Goal: Check status: Check status

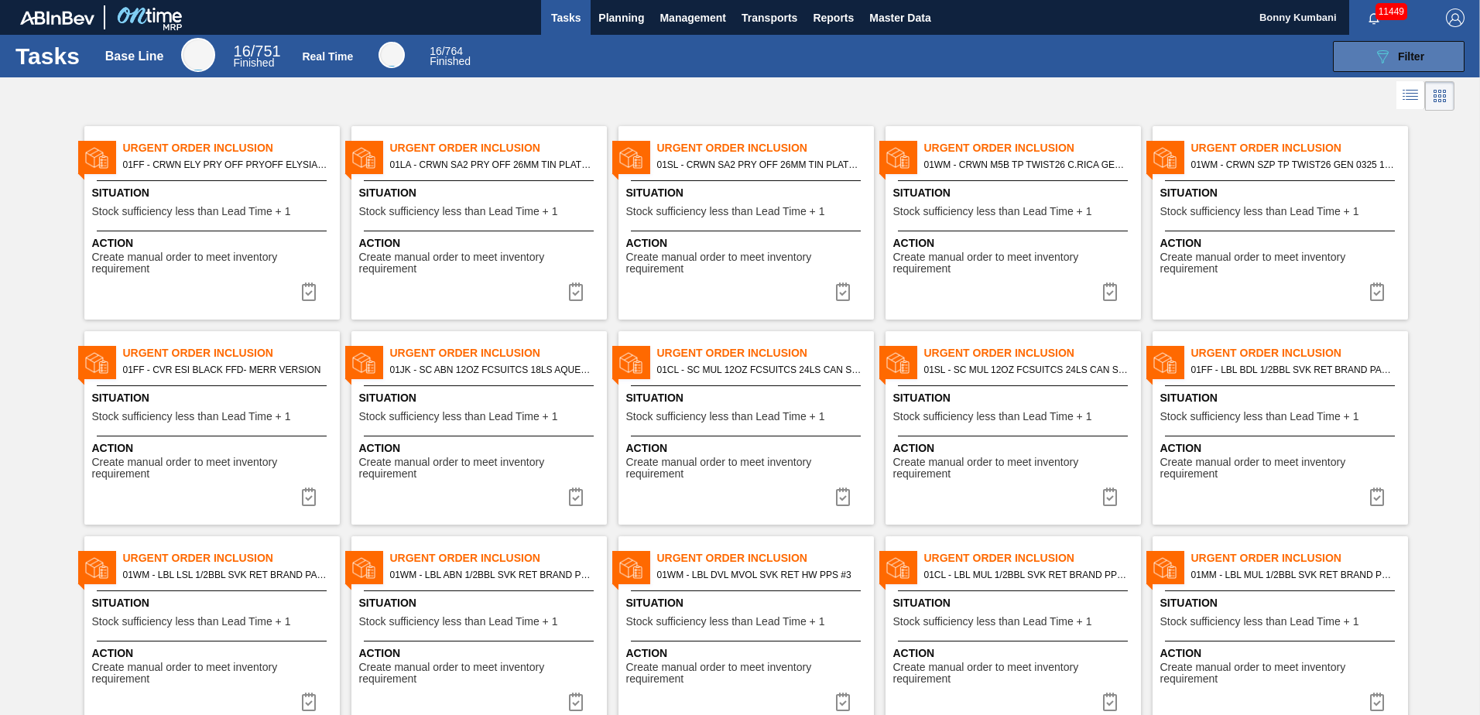
click at [1424, 57] on button "089F7B8B-B2A5-4AFE-B5C0-19BA573D28AC Filter" at bounding box center [1399, 56] width 132 height 31
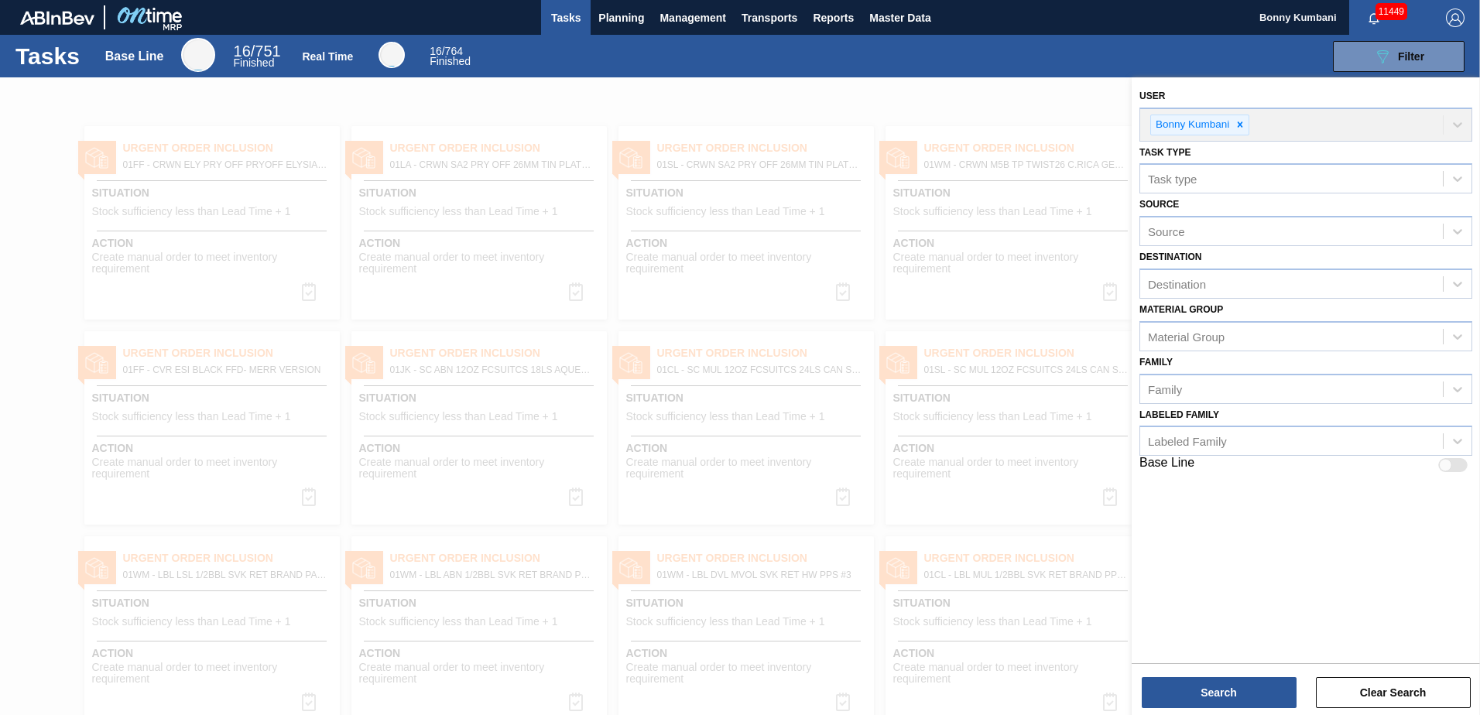
click at [1064, 113] on div at bounding box center [740, 434] width 1480 height 715
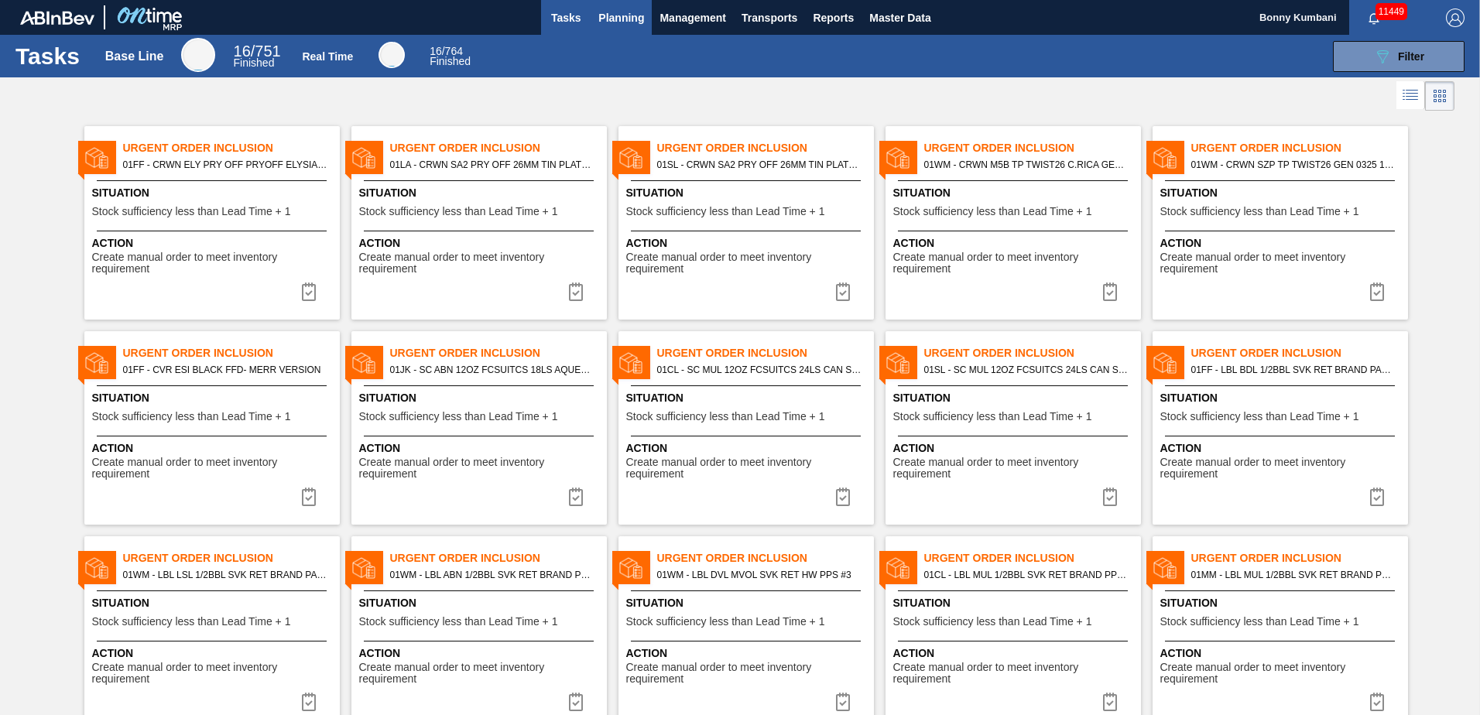
click at [623, 20] on span "Planning" at bounding box center [621, 18] width 46 height 19
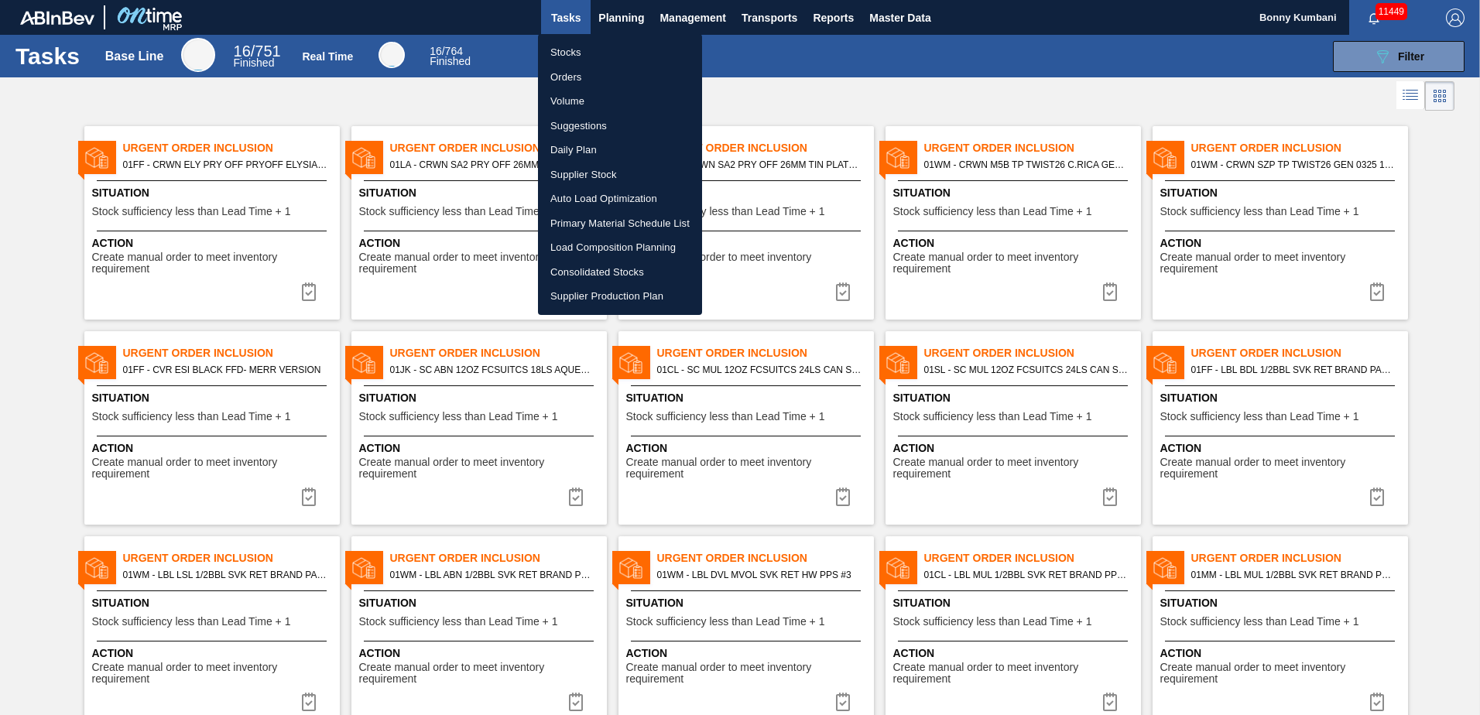
click at [591, 51] on li "Stocks" at bounding box center [620, 52] width 164 height 25
checkbox input "true"
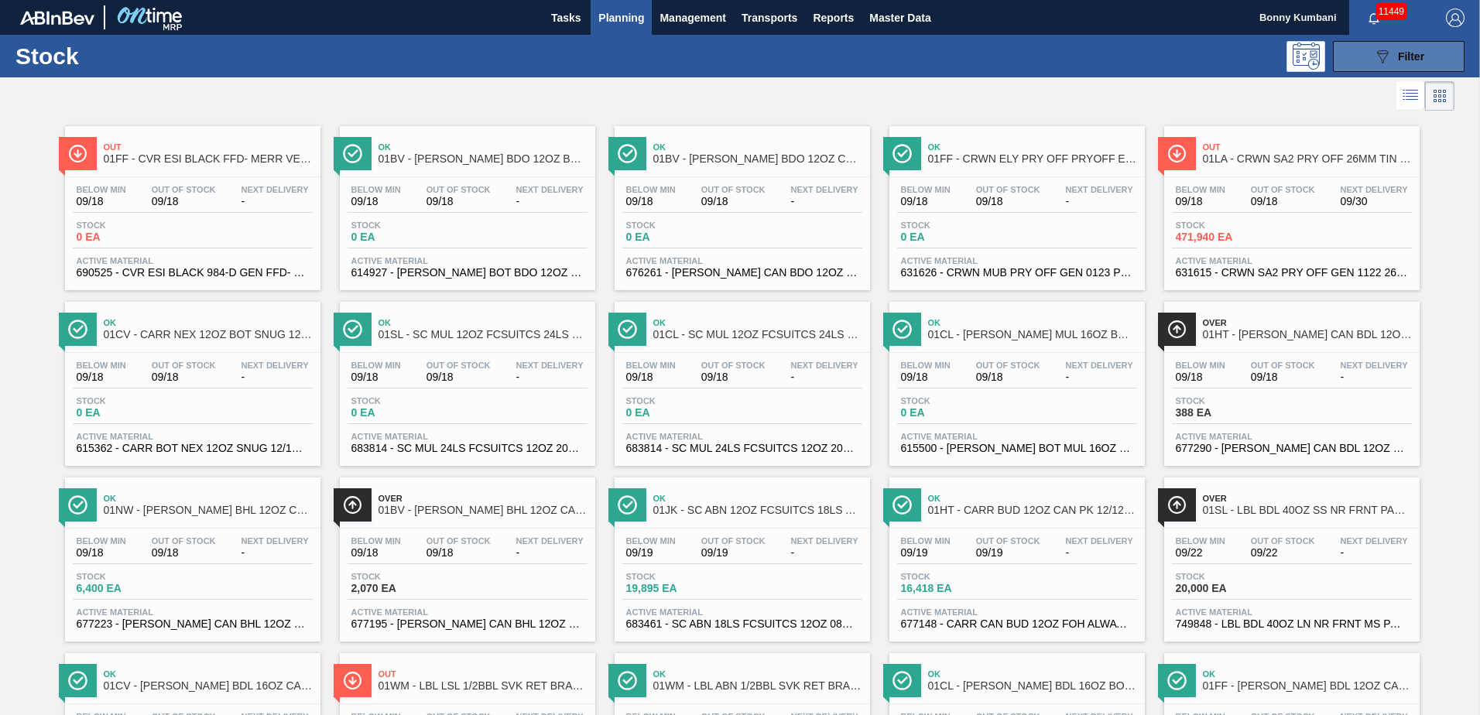
click at [1407, 58] on span "Filter" at bounding box center [1411, 56] width 26 height 12
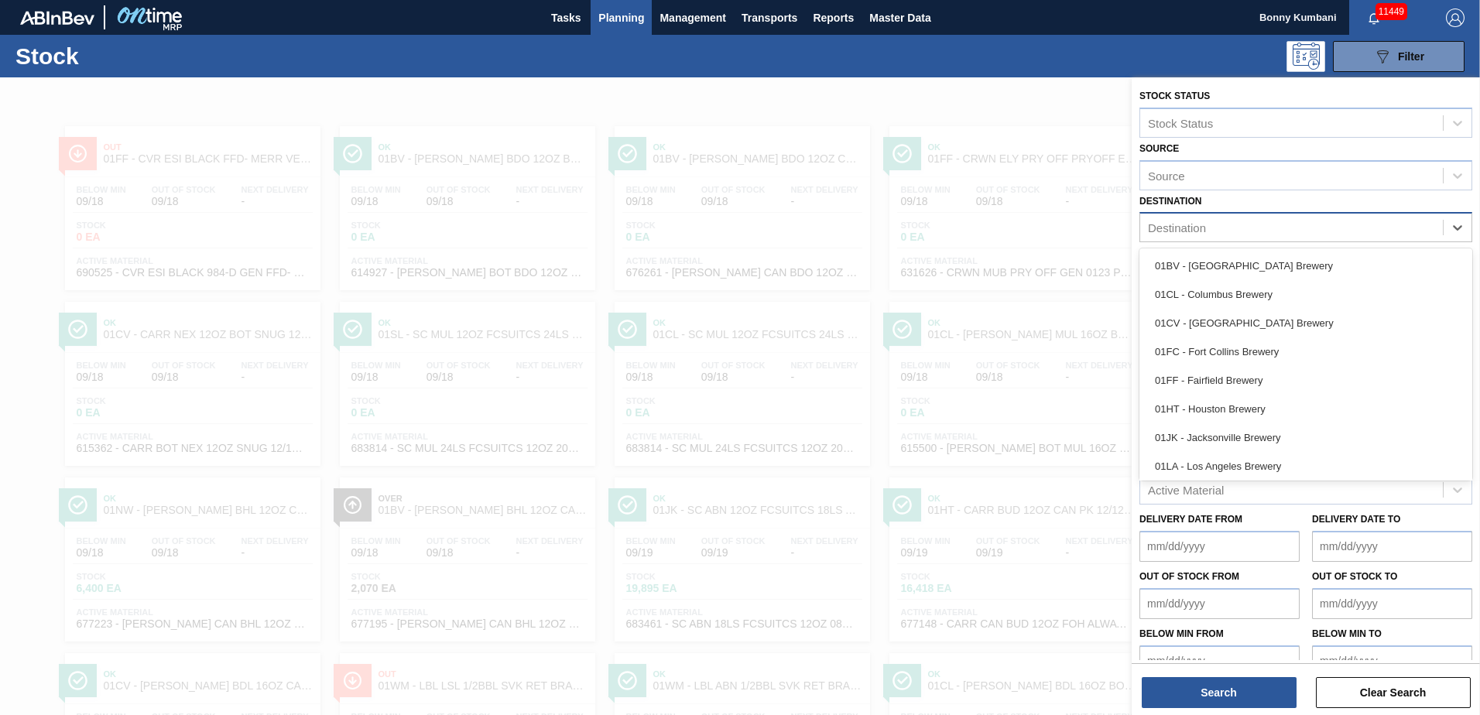
click at [1249, 223] on div "Destination" at bounding box center [1291, 228] width 303 height 22
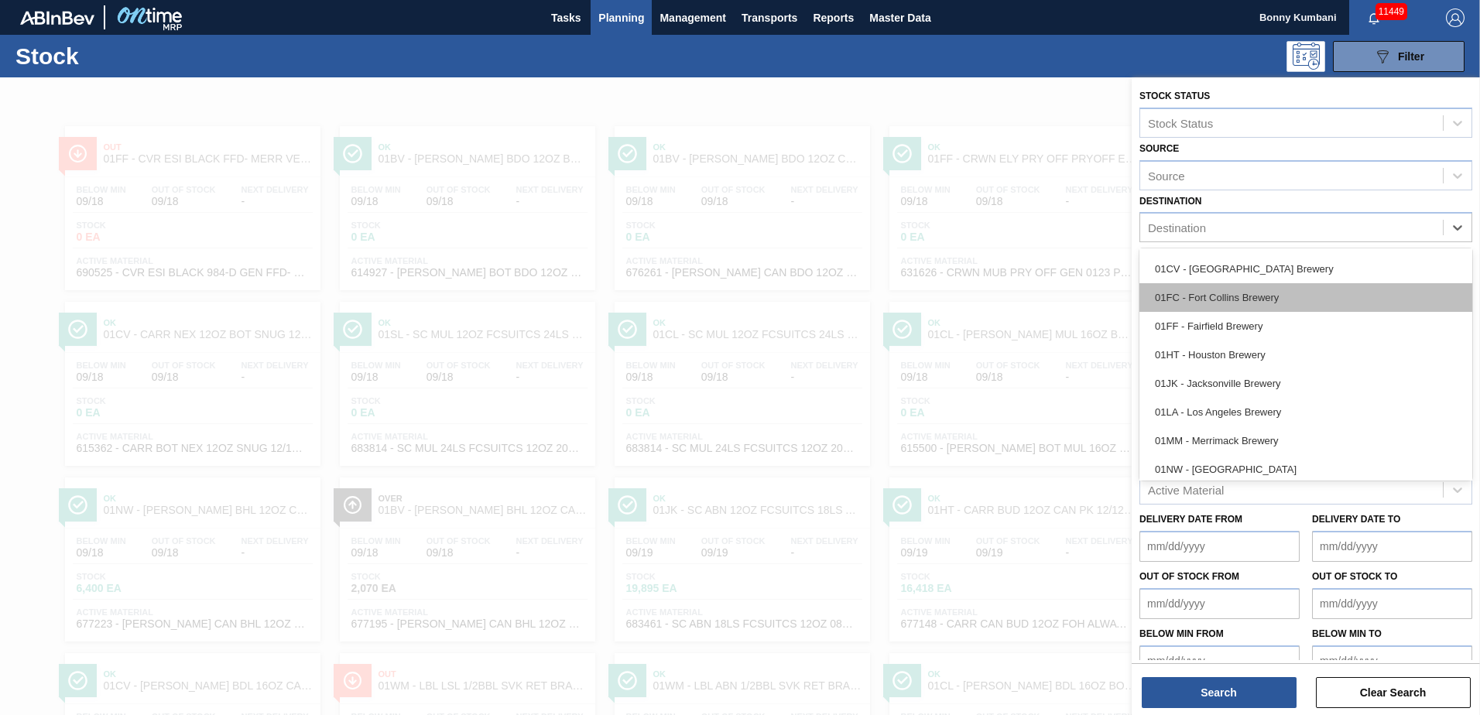
scroll to position [118, 0]
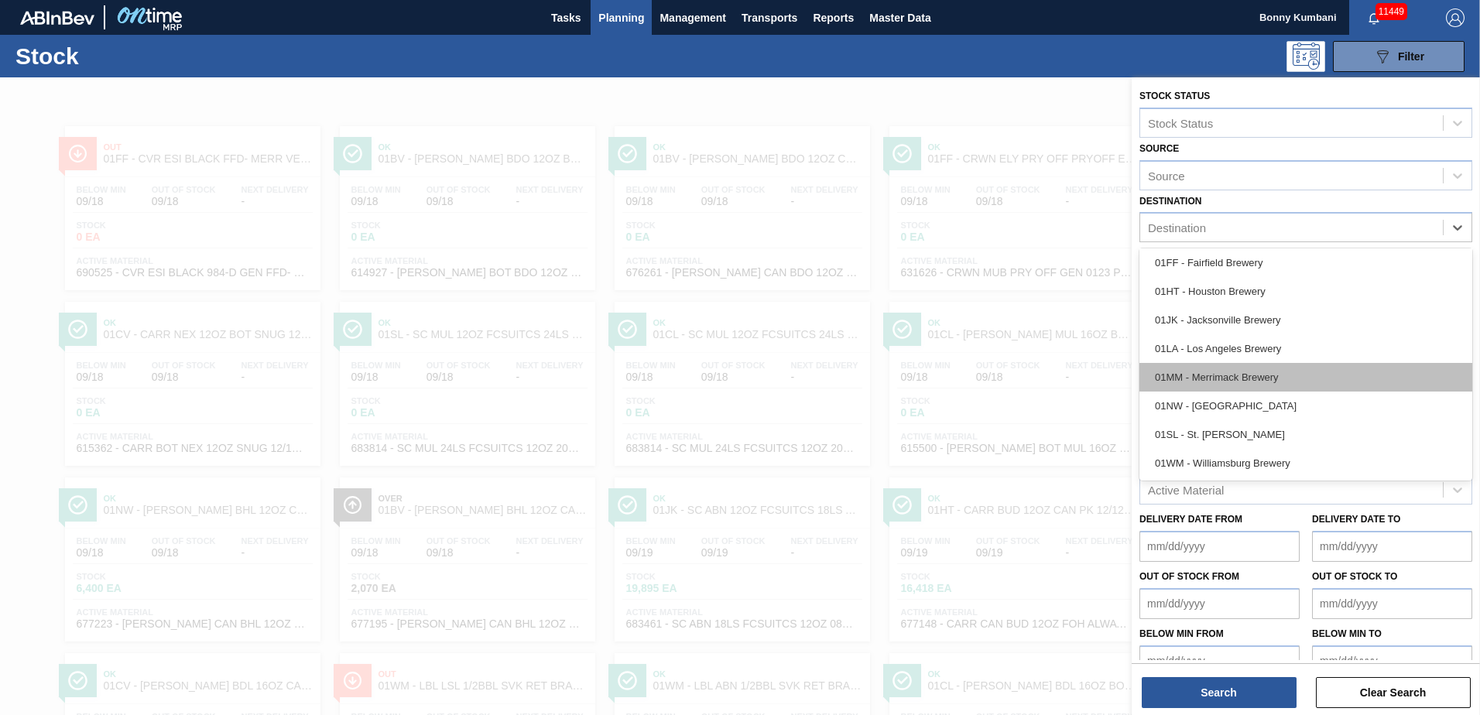
click at [1222, 369] on div "01MM - Merrimack Brewery" at bounding box center [1306, 377] width 333 height 29
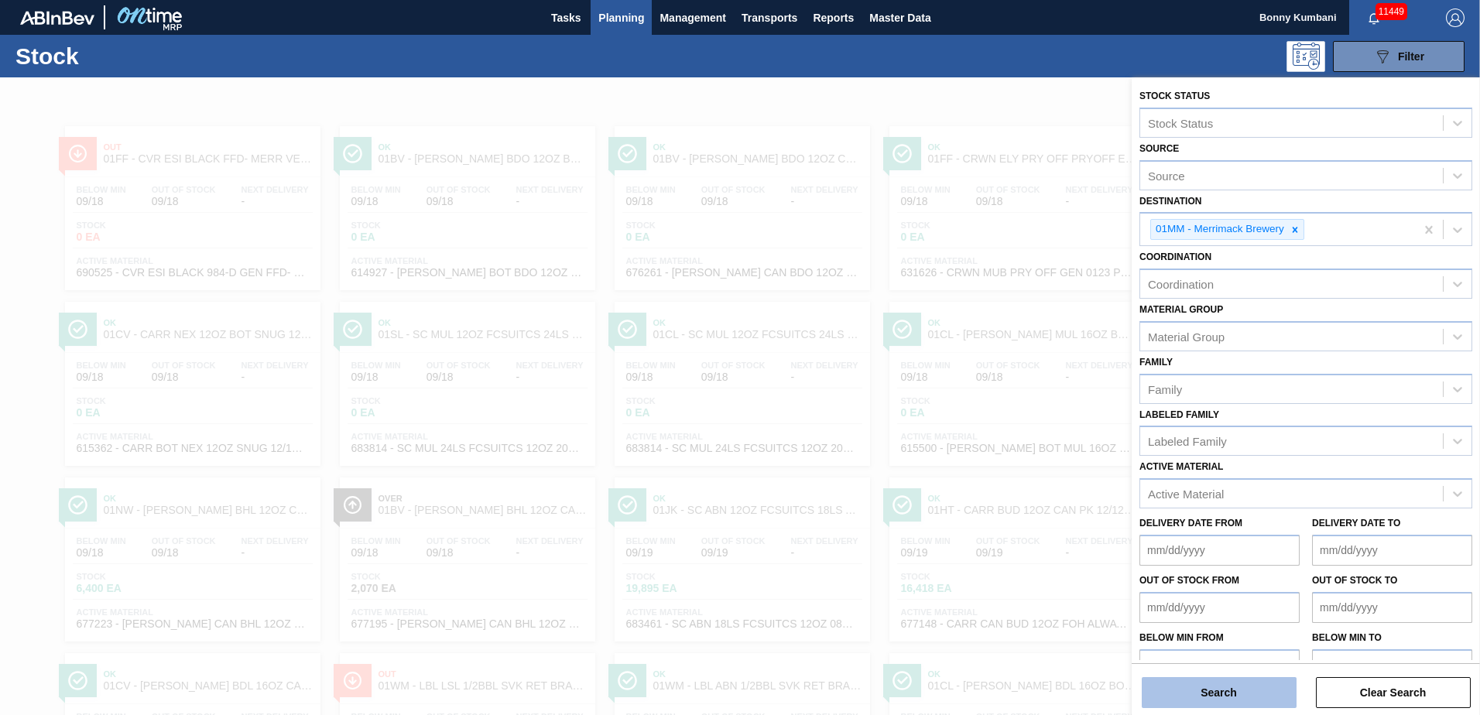
click at [1215, 694] on button "Search" at bounding box center [1219, 692] width 155 height 31
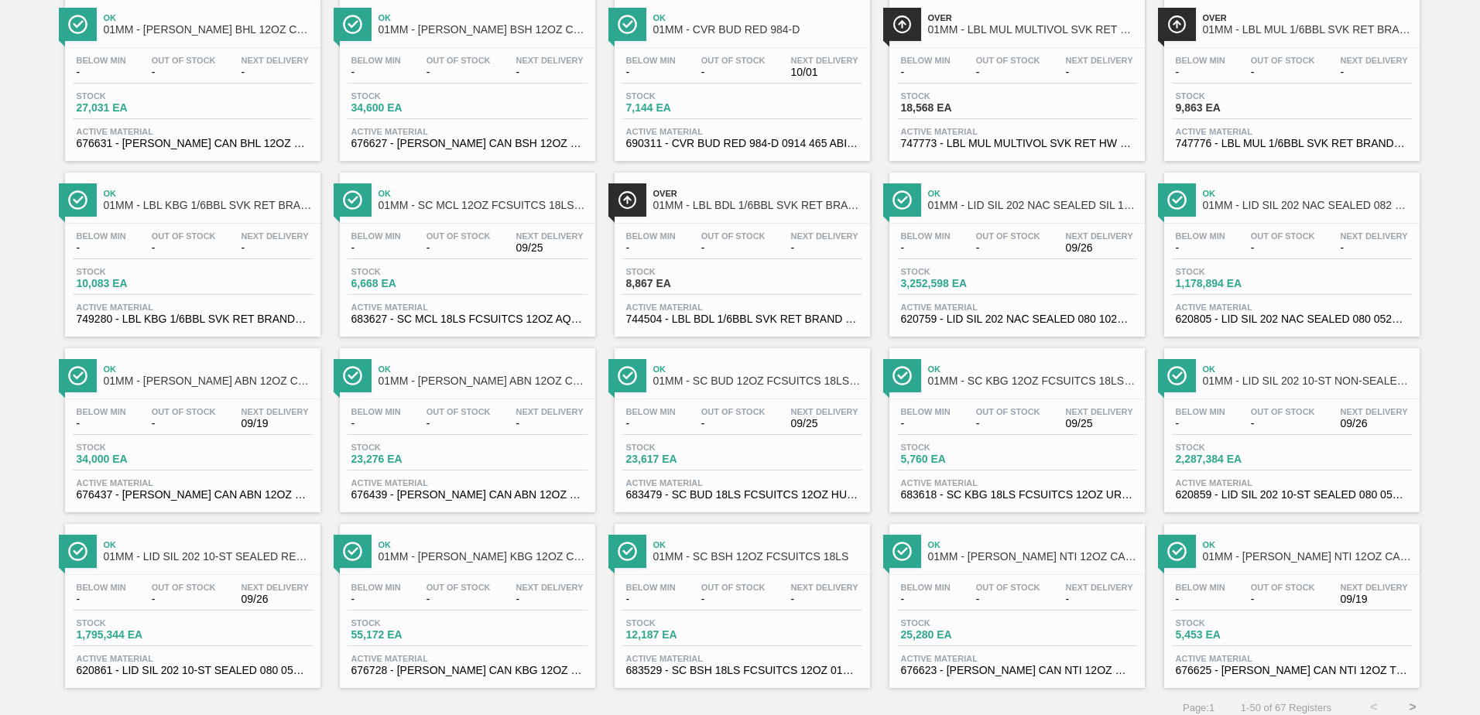
scroll to position [1195, 0]
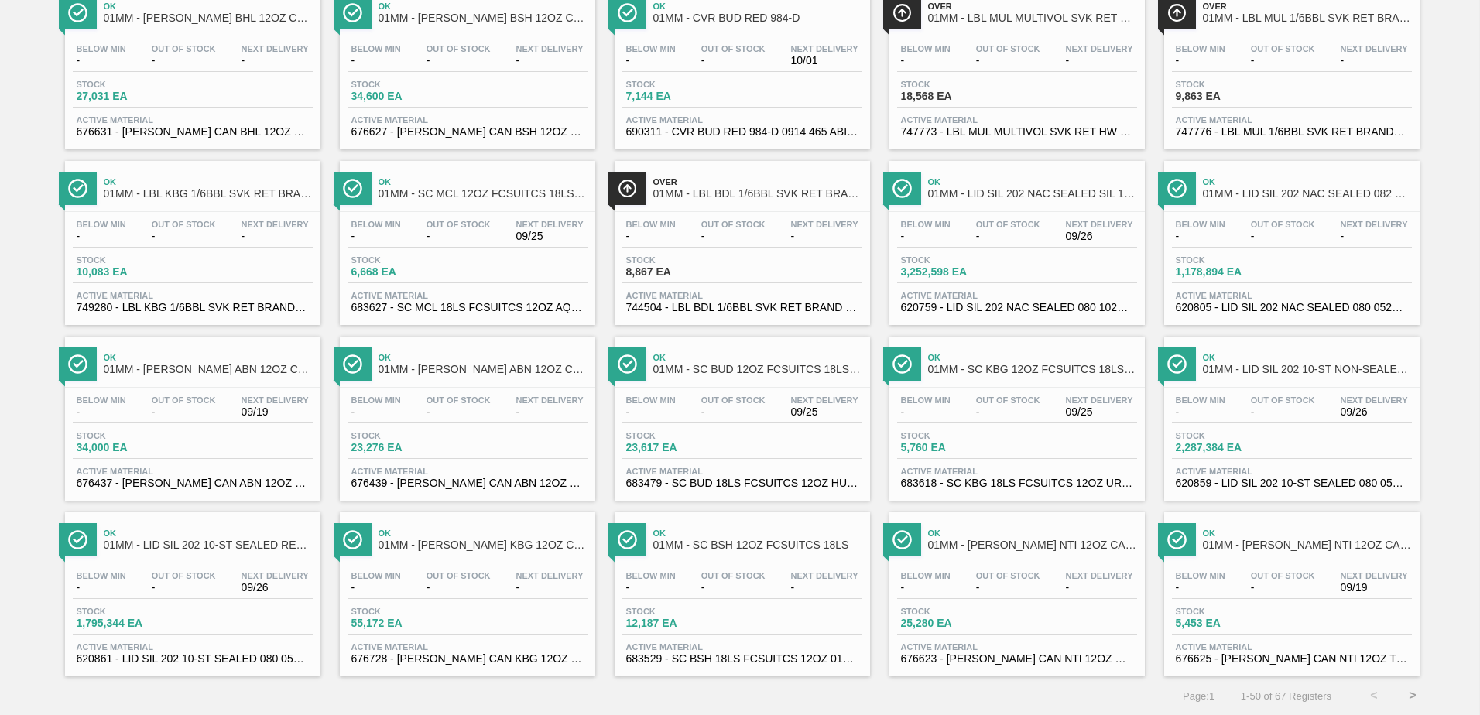
click at [1414, 695] on button ">" at bounding box center [1413, 696] width 39 height 39
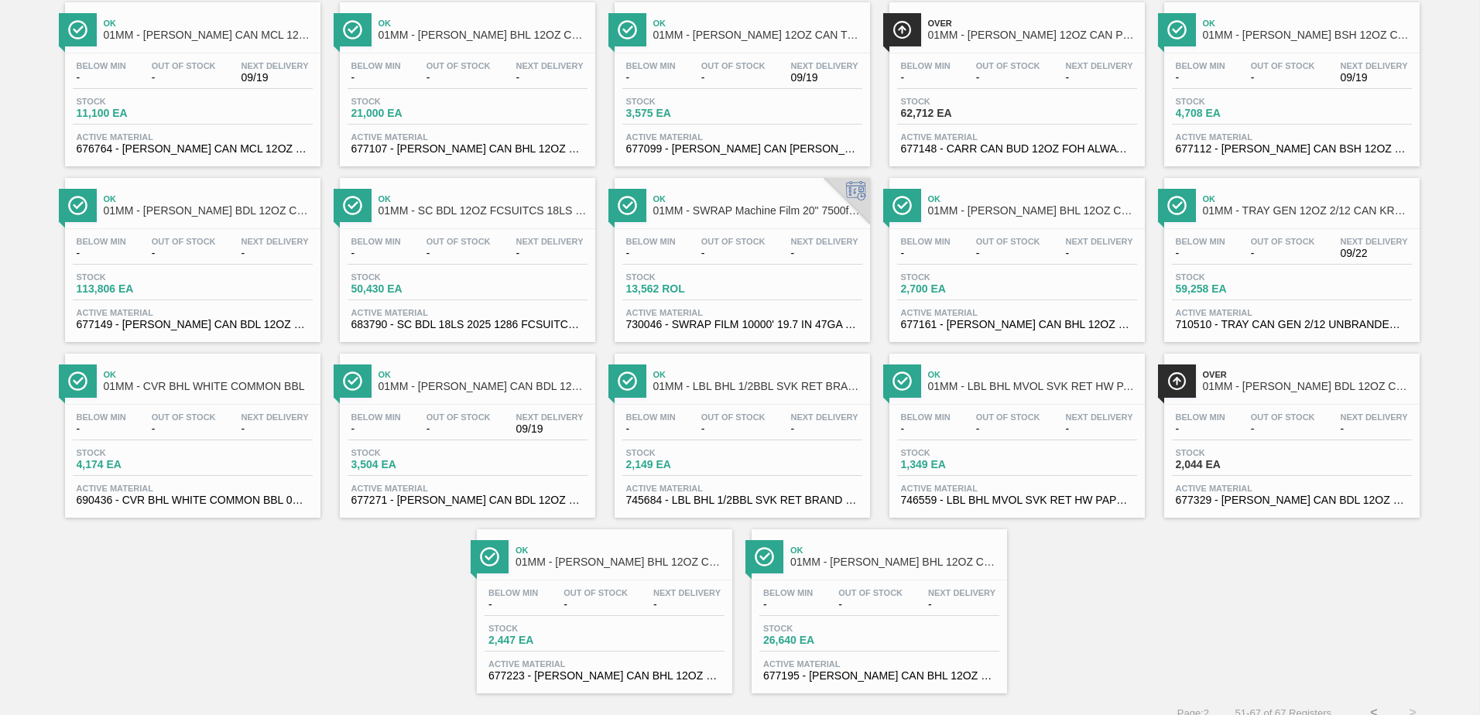
scroll to position [141, 0]
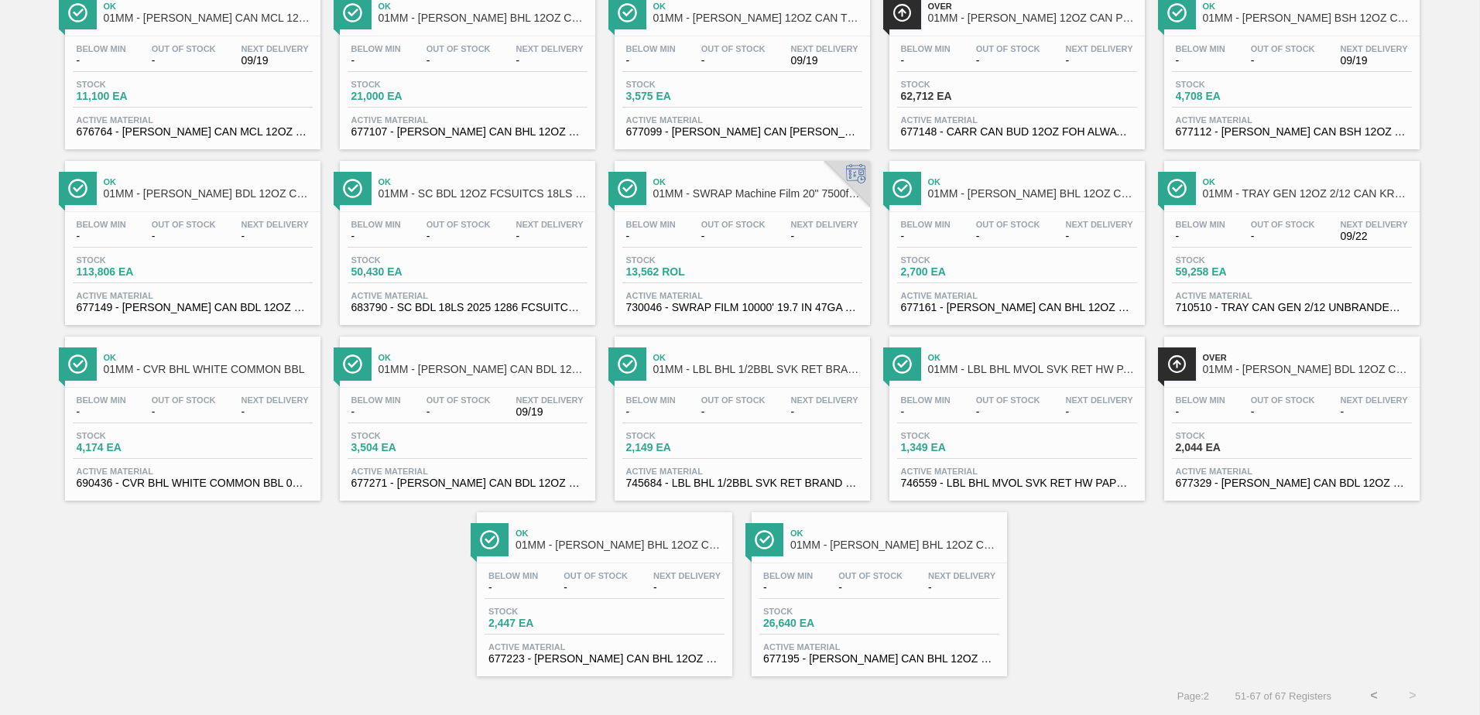
click at [1363, 691] on button "<" at bounding box center [1374, 696] width 39 height 39
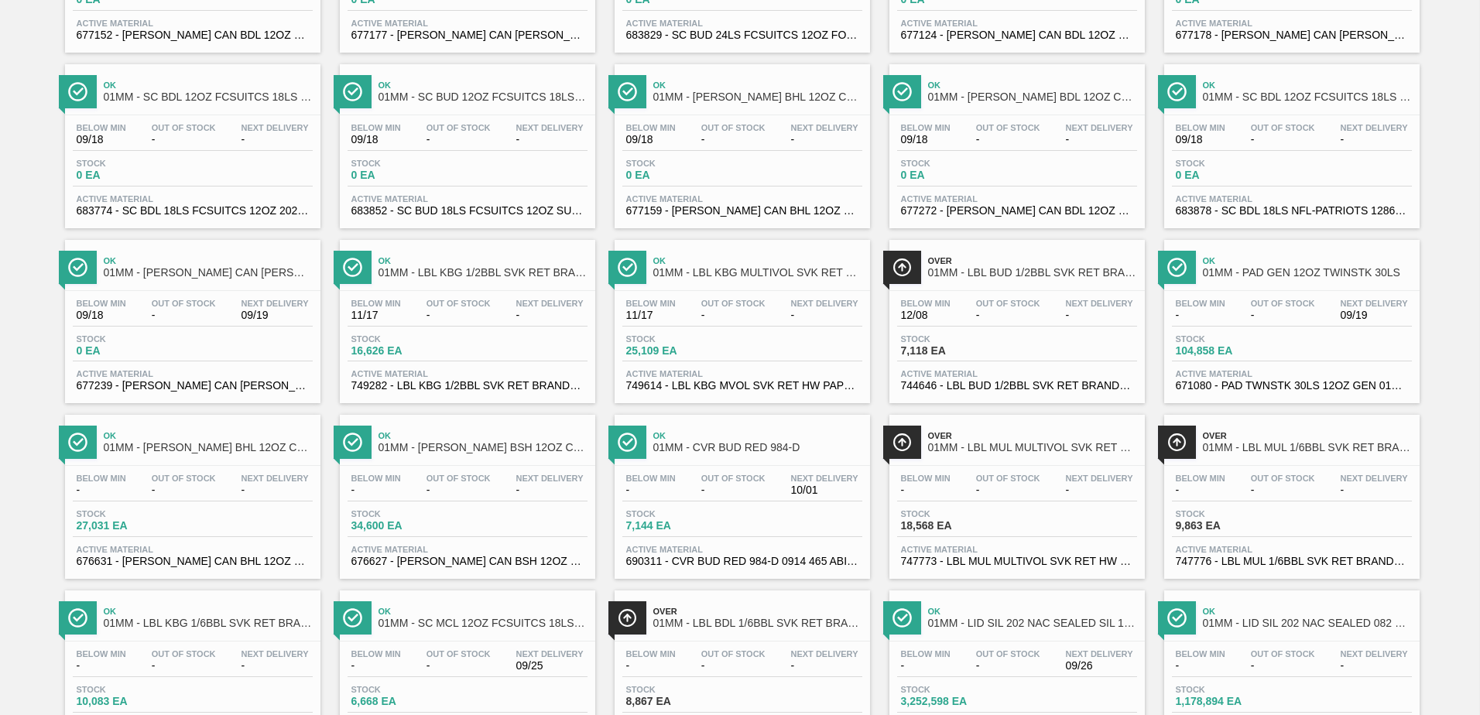
scroll to position [774, 0]
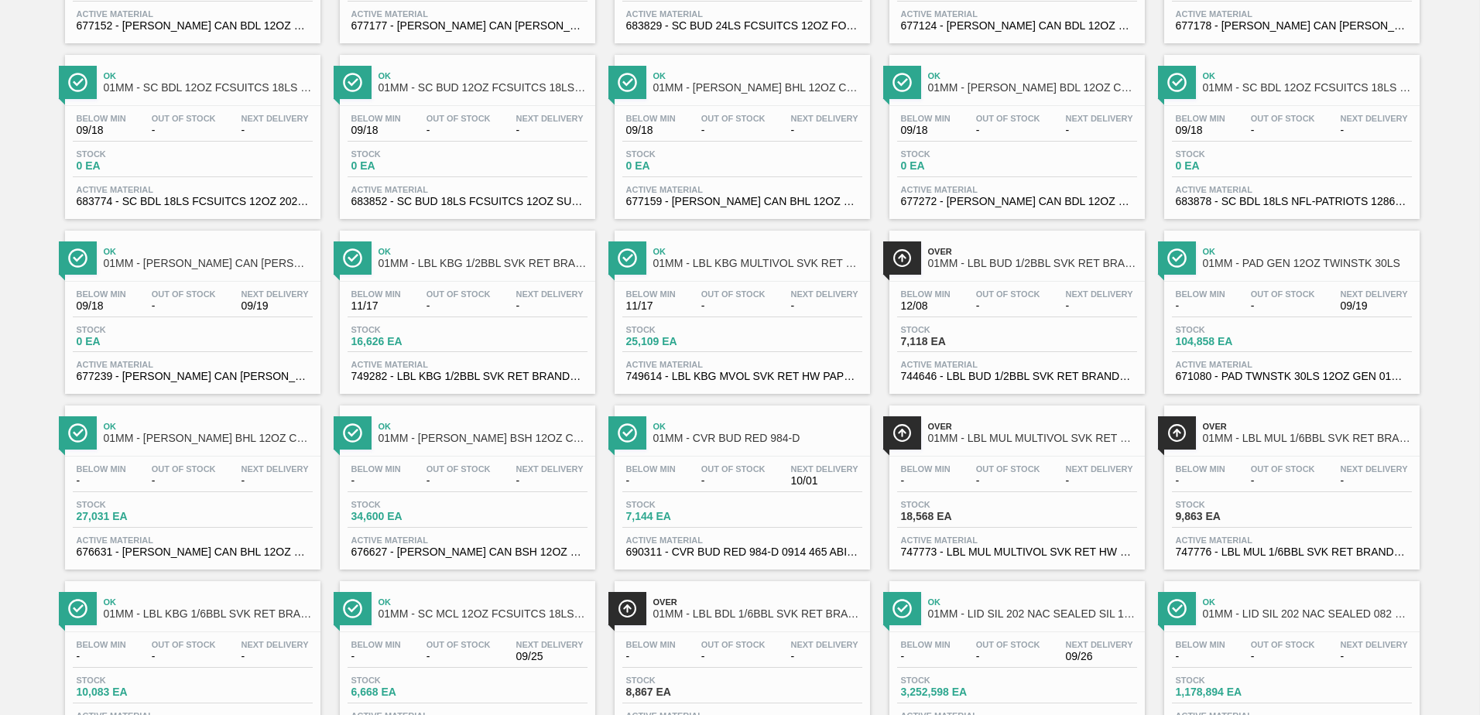
click at [976, 348] on div "Stock 7,118 EA" at bounding box center [1017, 339] width 240 height 28
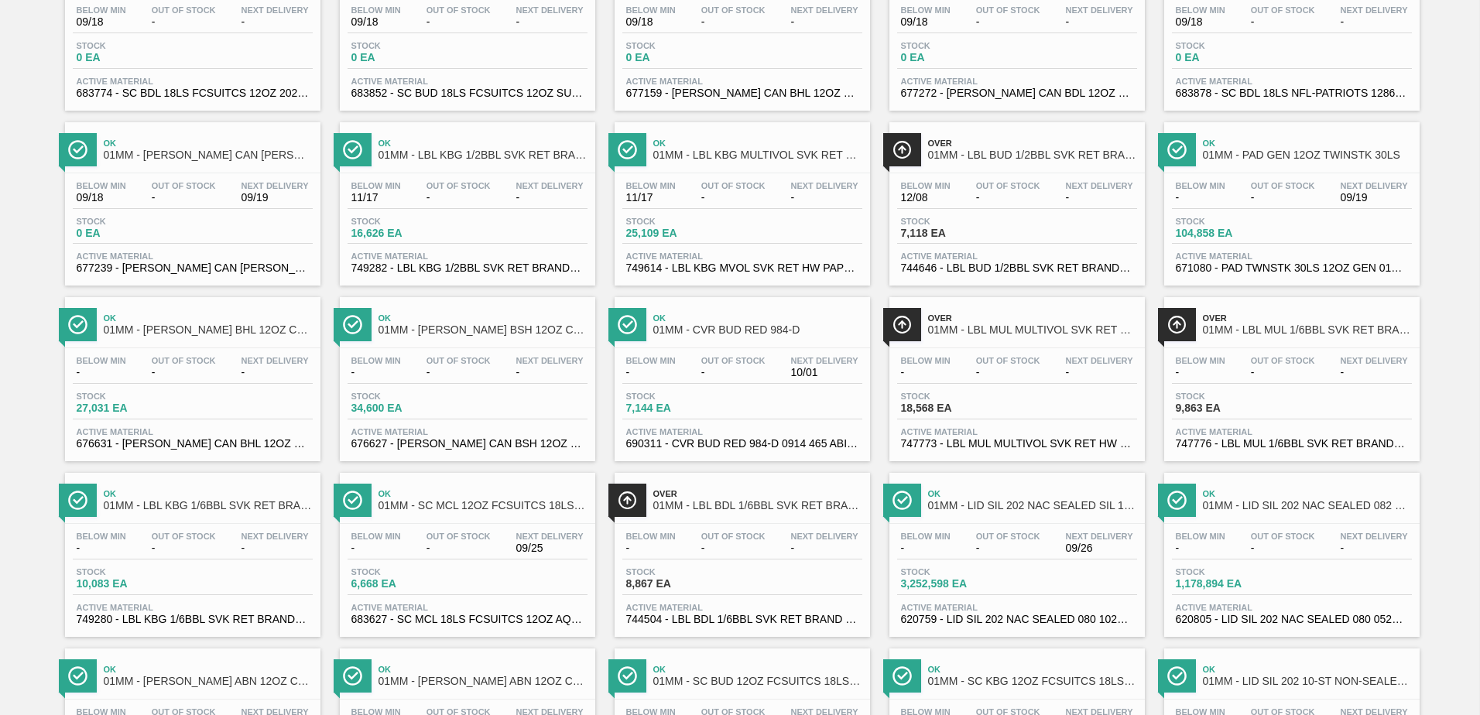
scroll to position [929, 0]
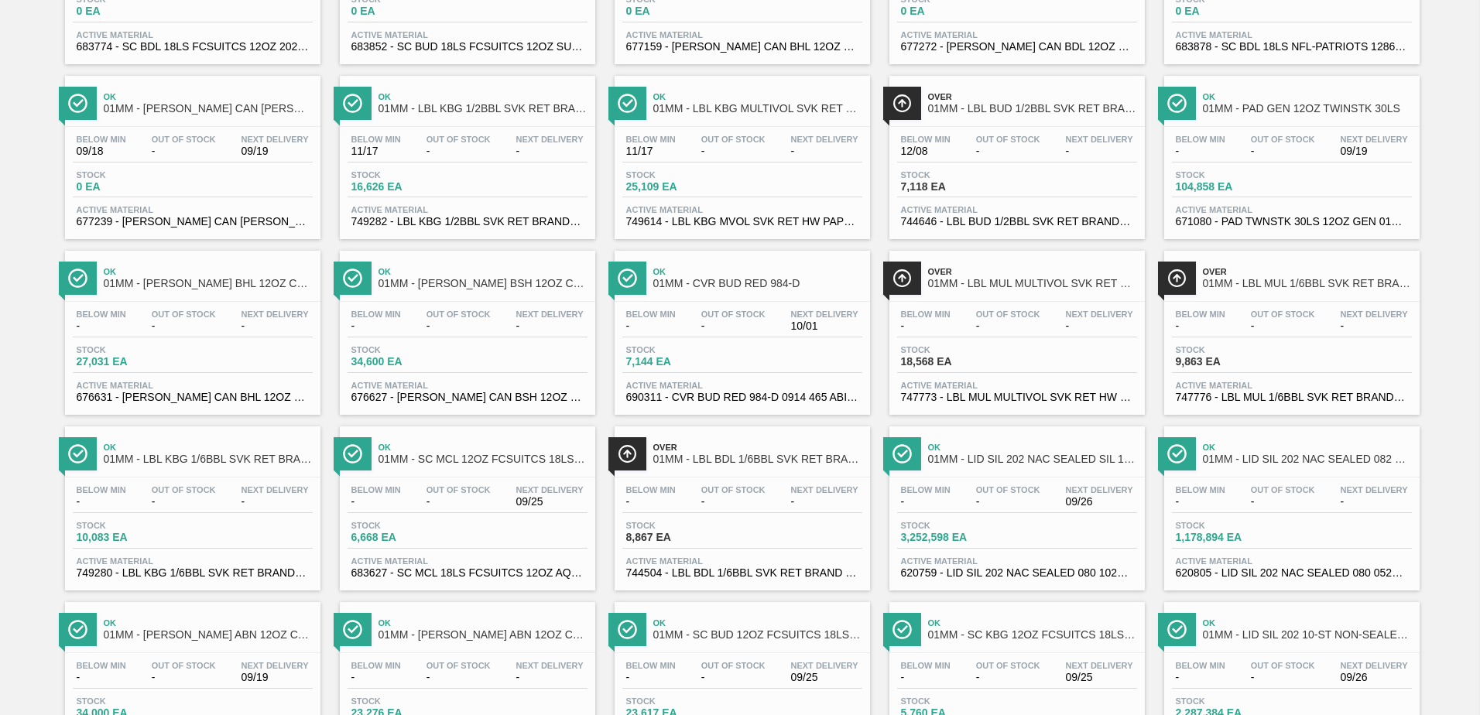
click at [1002, 365] on span "18,568 EA" at bounding box center [955, 362] width 108 height 12
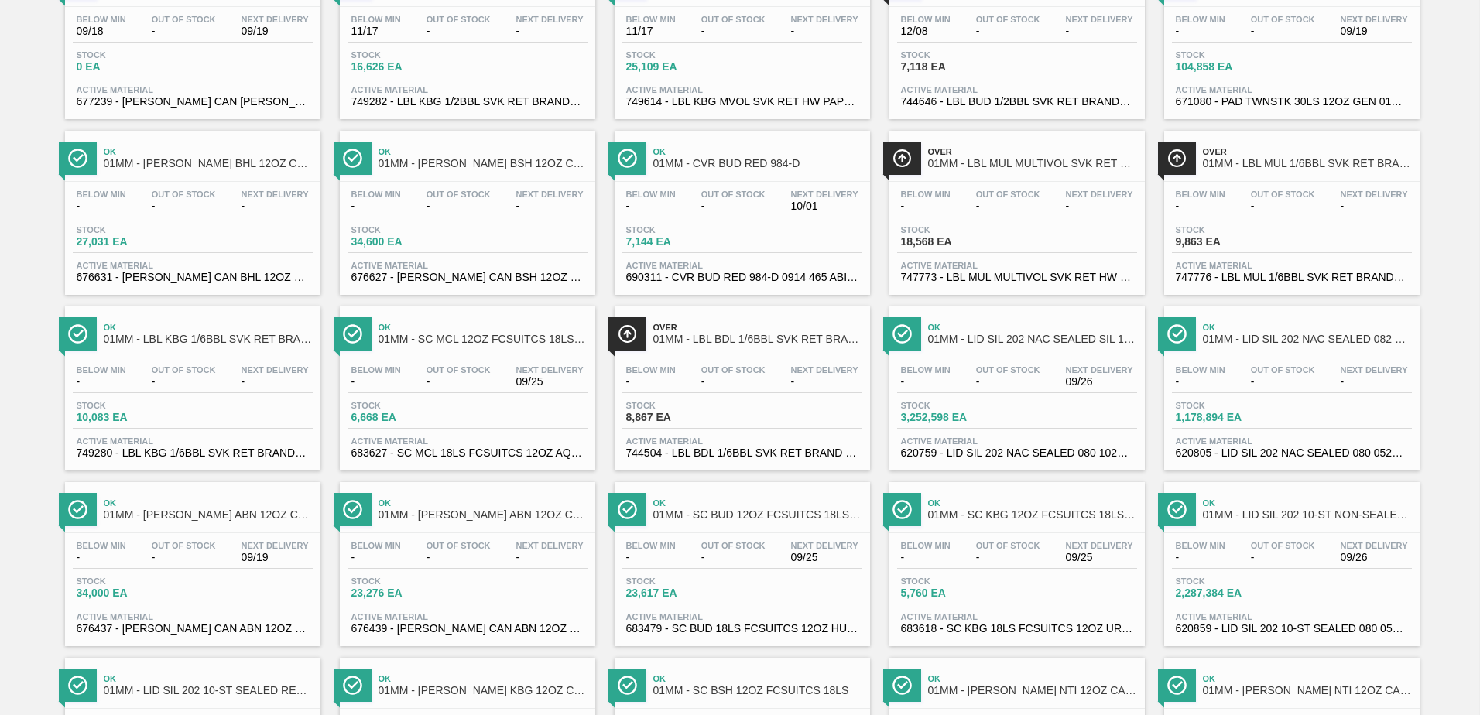
scroll to position [1084, 0]
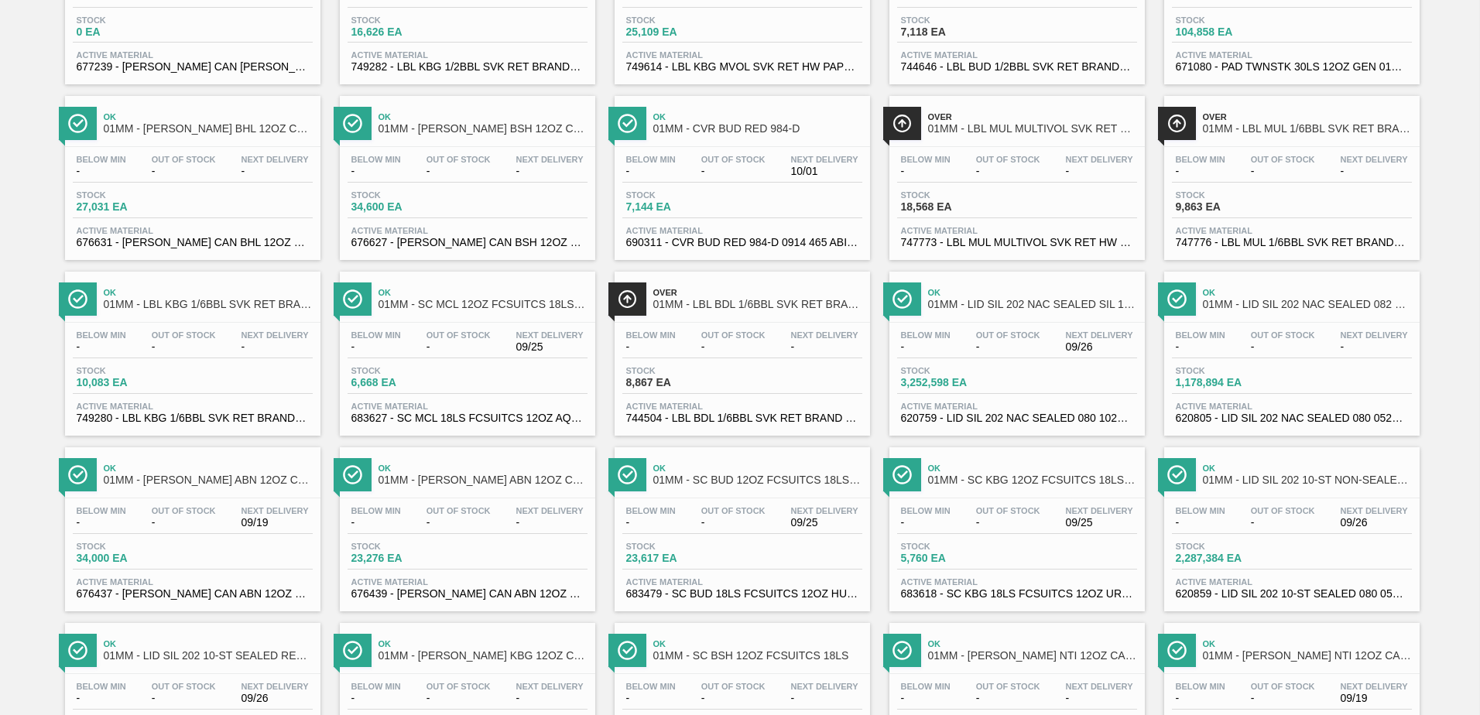
click at [1263, 182] on div "Below Min - Out Of Stock - Next Delivery -" at bounding box center [1292, 169] width 240 height 28
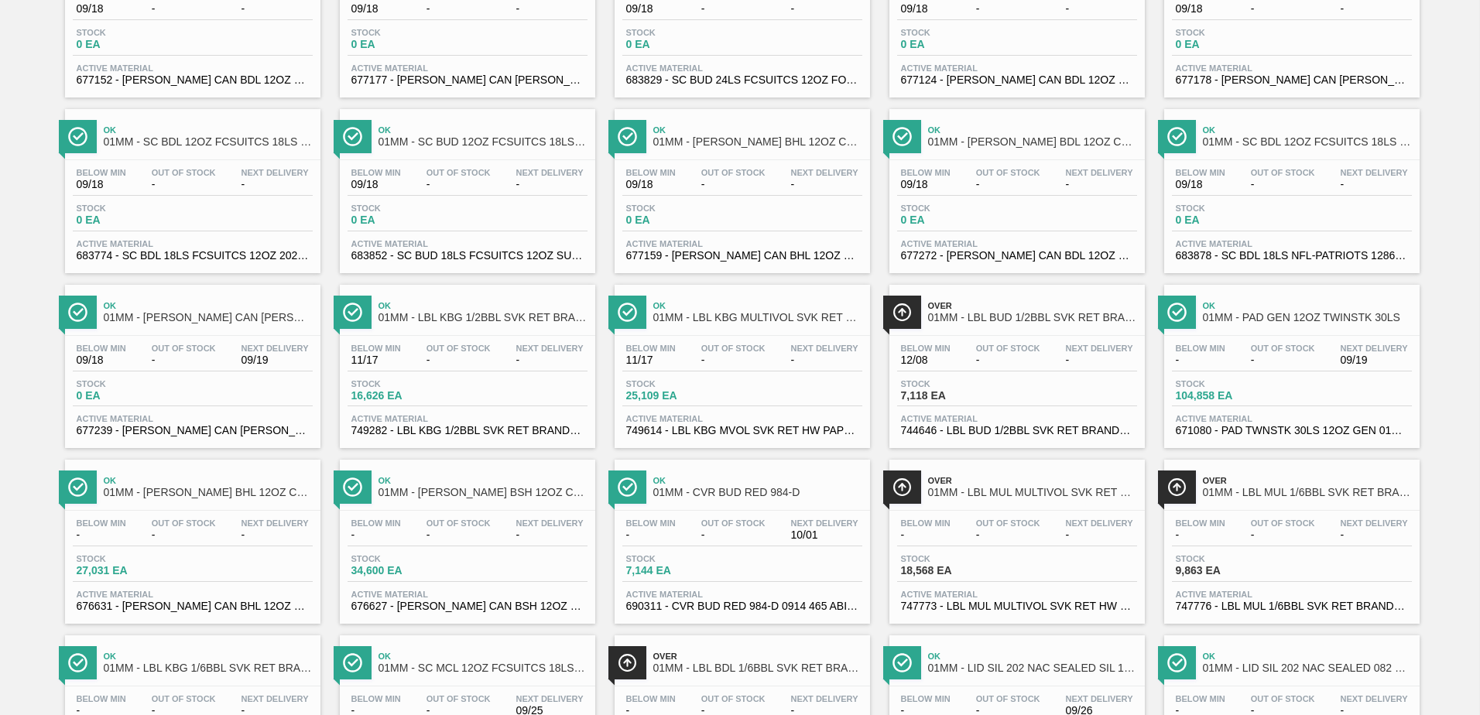
scroll to position [852, 0]
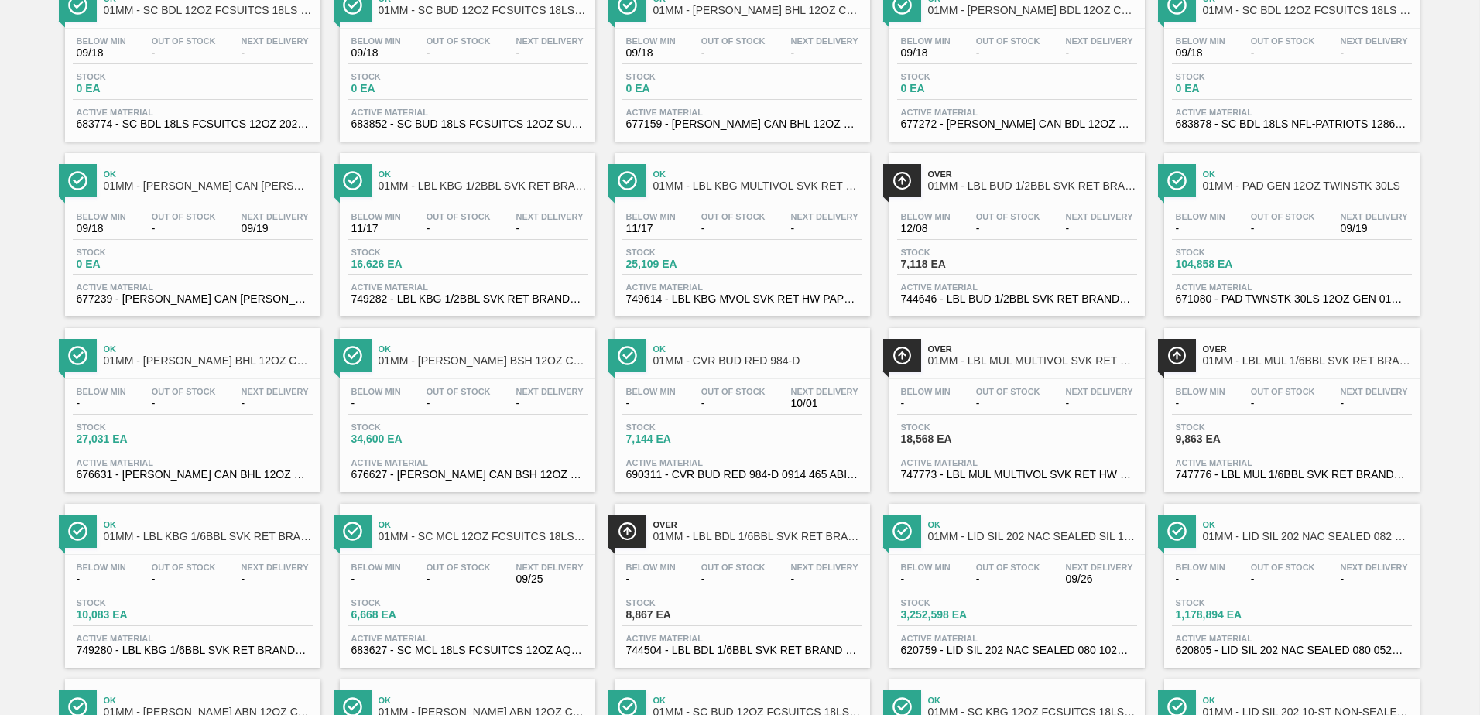
click at [700, 573] on div "Out Of Stock -" at bounding box center [734, 574] width 72 height 22
